Goal: Answer question/provide support

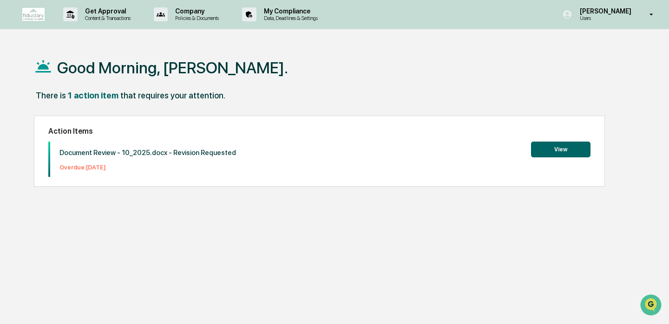
click at [559, 153] on button "View" at bounding box center [560, 150] width 59 height 16
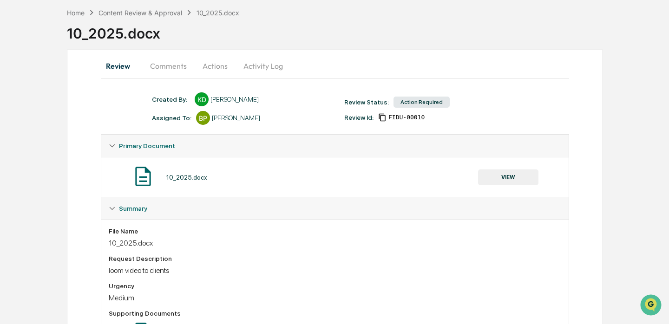
scroll to position [95, 0]
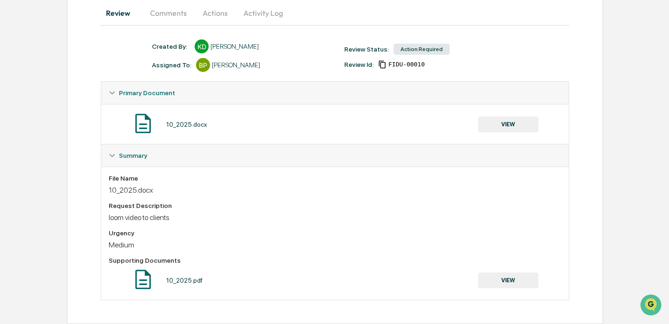
click at [173, 14] on button "Comments" at bounding box center [169, 13] width 52 height 22
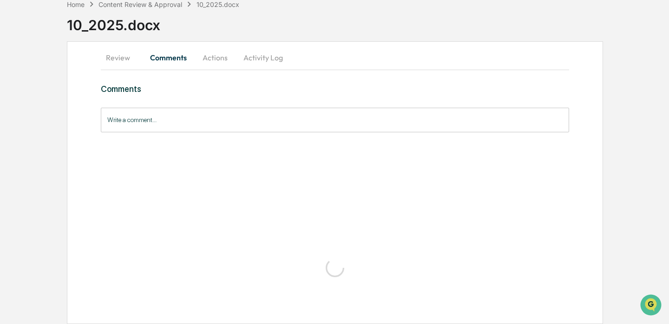
scroll to position [54, 0]
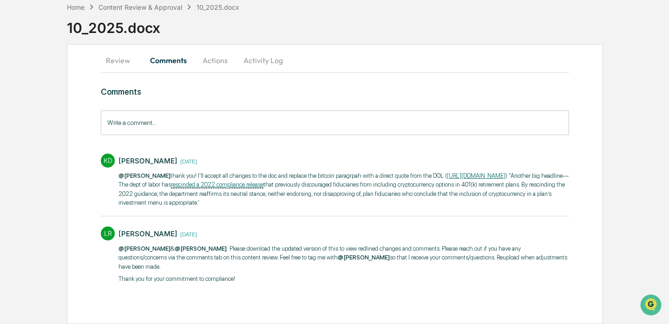
click at [233, 55] on button "Actions" at bounding box center [215, 60] width 42 height 22
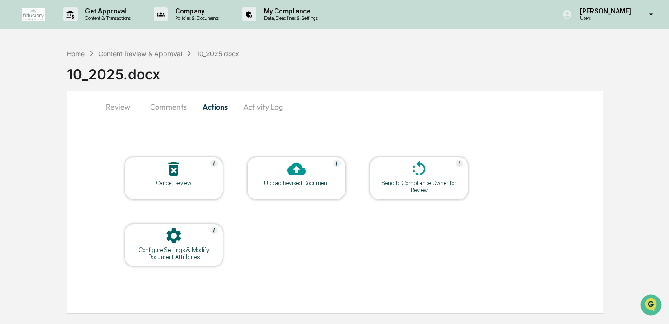
scroll to position [0, 0]
click at [424, 173] on icon at bounding box center [418, 169] width 19 height 19
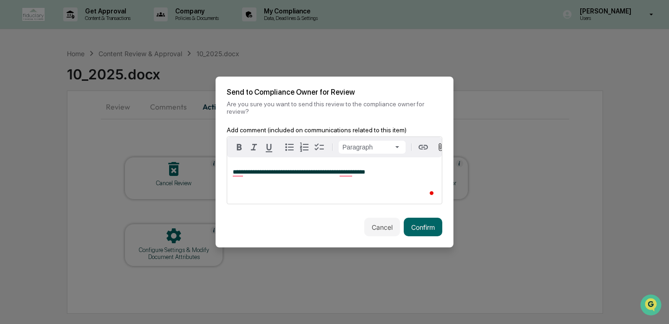
click at [421, 240] on div "Cancel Confirm" at bounding box center [334, 227] width 238 height 41
click at [425, 224] on button "Confirm" at bounding box center [422, 227] width 39 height 19
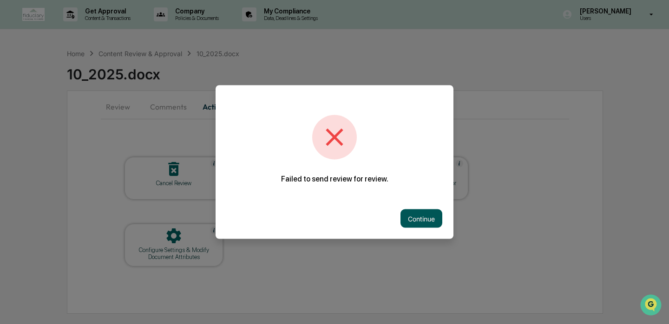
click at [414, 219] on button "Continue" at bounding box center [421, 218] width 42 height 19
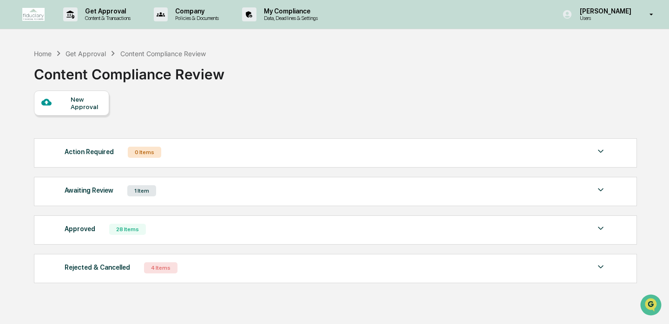
click at [193, 195] on div "Awaiting Review 1 Item" at bounding box center [335, 190] width 541 height 13
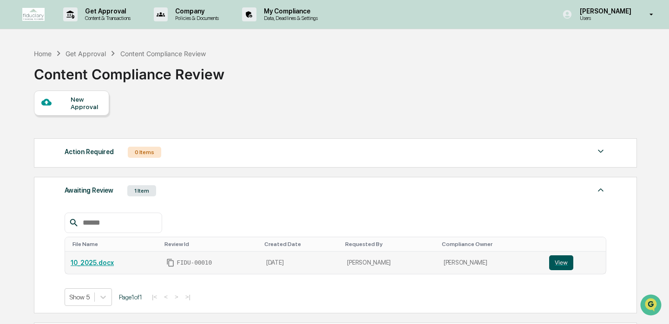
click at [555, 268] on button "View" at bounding box center [561, 262] width 24 height 15
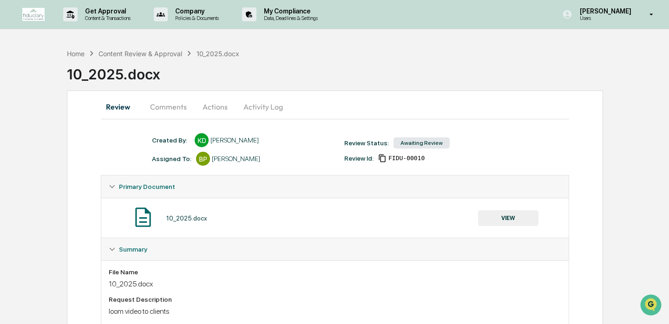
click at [171, 105] on button "Comments" at bounding box center [169, 107] width 52 height 22
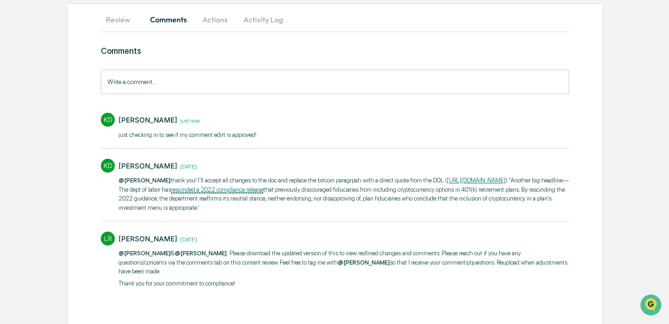
scroll to position [88, 0]
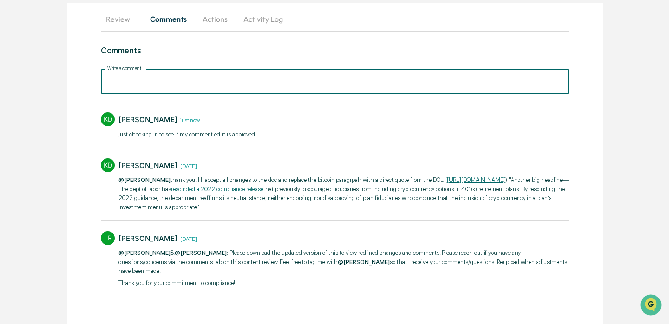
click at [221, 91] on input "Write a comment..." at bounding box center [335, 81] width 468 height 25
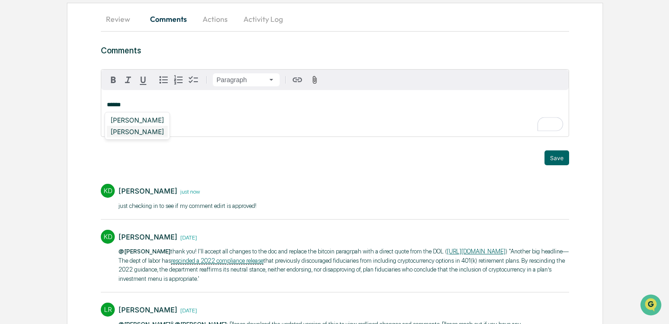
click at [137, 130] on div "[PERSON_NAME]" at bounding box center [137, 132] width 61 height 12
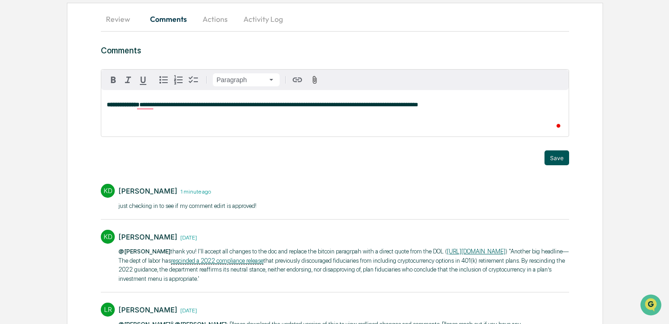
click at [566, 156] on button "Save" at bounding box center [556, 157] width 25 height 15
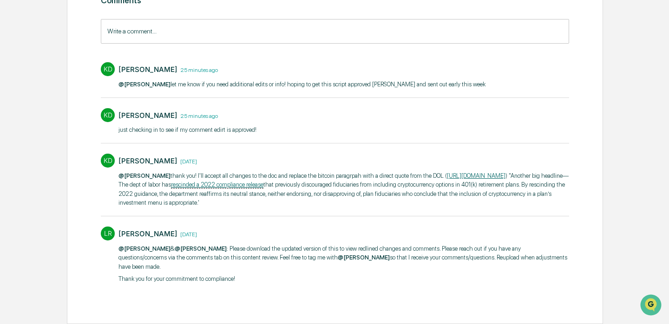
scroll to position [0, 0]
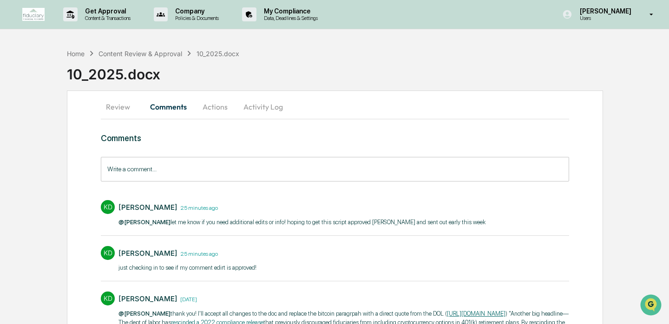
click at [82, 58] on div "Home Content Review & Approval 10_2025.docx" at bounding box center [153, 53] width 172 height 10
click at [79, 52] on div "Home" at bounding box center [76, 54] width 18 height 8
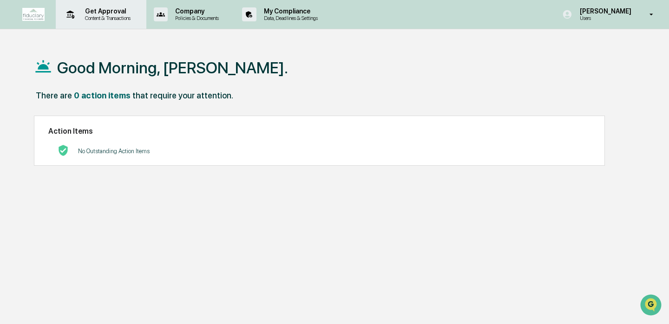
click at [119, 7] on p "Get Approval" at bounding box center [107, 10] width 58 height 7
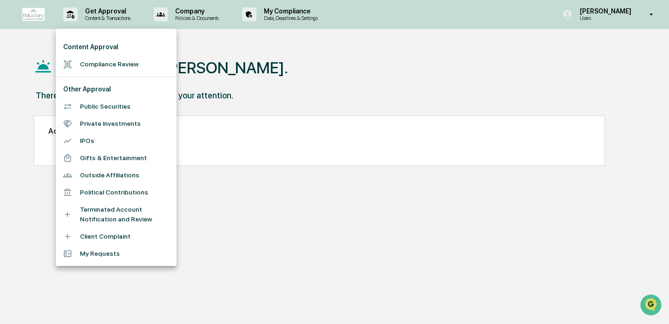
click at [116, 62] on li "Compliance Review" at bounding box center [116, 64] width 121 height 17
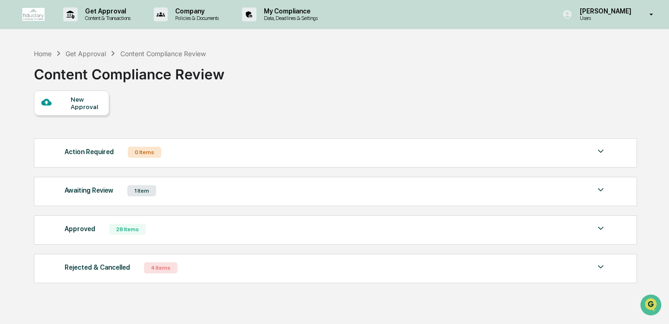
click at [235, 258] on div "Rejected & Cancelled 4 Items File Name Review Id Created Date Requested By Comp…" at bounding box center [335, 268] width 603 height 29
click at [230, 270] on div "Rejected & Cancelled 4 Items" at bounding box center [335, 267] width 541 height 13
